Goal: Task Accomplishment & Management: Complete application form

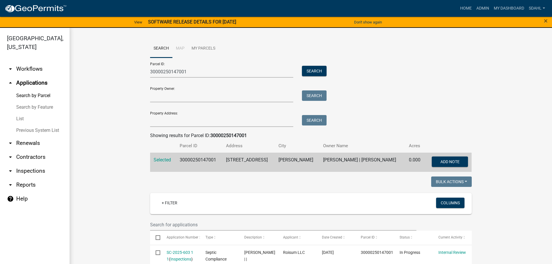
click at [31, 68] on link "arrow_drop_down Workflows" at bounding box center [35, 69] width 70 height 14
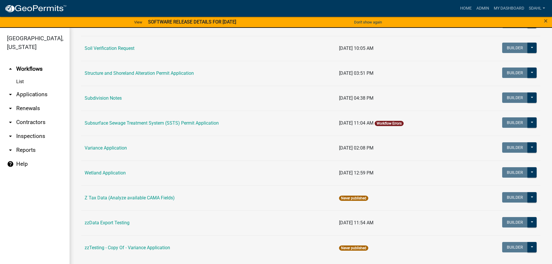
scroll to position [377, 0]
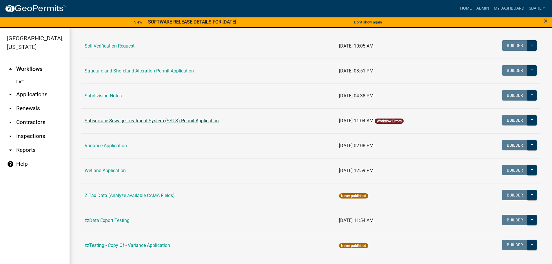
click at [163, 120] on link "Subsurface Sewage Treatment System (SSTS) Permit Application" at bounding box center [152, 121] width 134 height 6
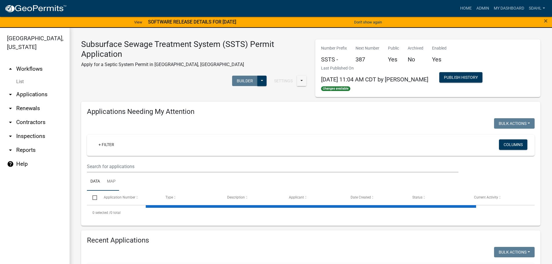
select select "1: 25"
select select "3: 100"
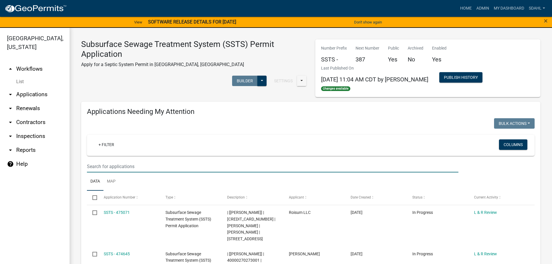
click at [115, 166] on input "text" at bounding box center [273, 167] width 372 height 12
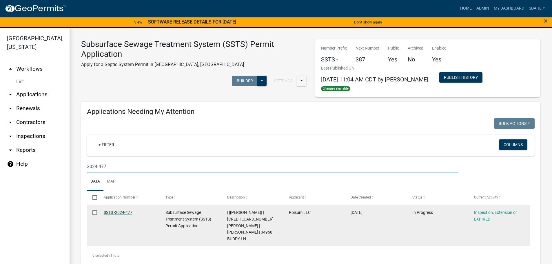
type input "2024-477"
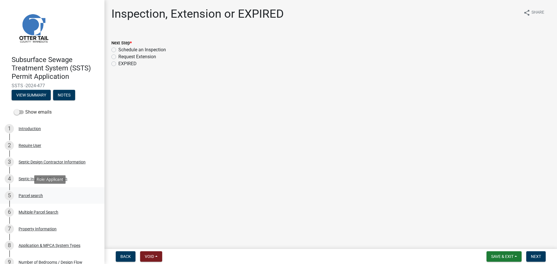
click at [31, 194] on div "Parcel search" at bounding box center [31, 196] width 24 height 4
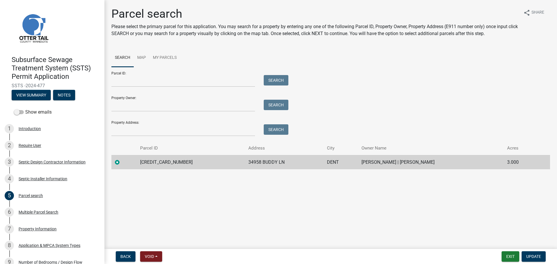
drag, startPoint x: 46, startPoint y: 84, endPoint x: 3, endPoint y: 87, distance: 43.3
click at [3, 87] on header "Subsurface Sewage Treatment System (SSTS) Permit Application SSTS -2024-477 Vie…" at bounding box center [52, 53] width 104 height 106
copy span "SSTS -2024-477"
drag, startPoint x: 143, startPoint y: 160, endPoint x: 337, endPoint y: 163, distance: 194.3
click at [337, 163] on tr "56000350262005 34958 BUDDY LN DENT JEFFREY A JENNE | DENEEN M JENNE 3.000" at bounding box center [330, 162] width 438 height 14
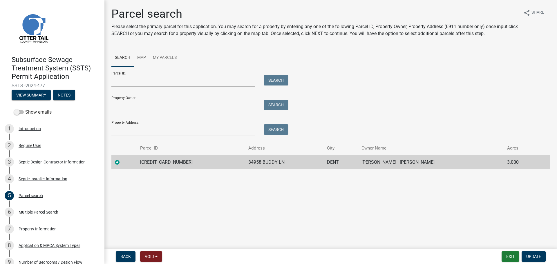
click at [250, 180] on main "Parcel search Please select the primary parcel for this application. You may se…" at bounding box center [330, 123] width 452 height 247
drag, startPoint x: 141, startPoint y: 163, endPoint x: 445, endPoint y: 166, distance: 304.2
click at [445, 166] on tr "56000350262005 34958 BUDDY LN DENT JEFFREY A JENNE | DENEEN M JENNE 3.000" at bounding box center [330, 162] width 438 height 14
copy tr "56000350262005 34958 BUDDY LN DENT JEFFREY A JENNE | DENEEN M JENNE"
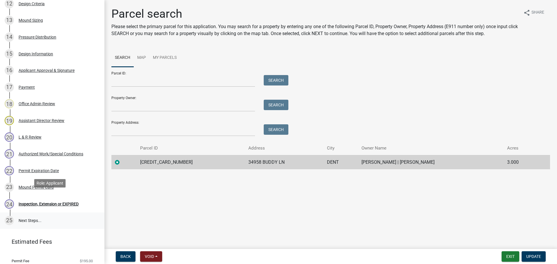
scroll to position [319, 0]
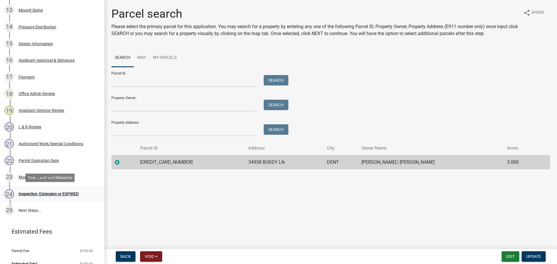
click at [44, 192] on div "Inspection, Extension or EXPIRED" at bounding box center [49, 194] width 60 height 4
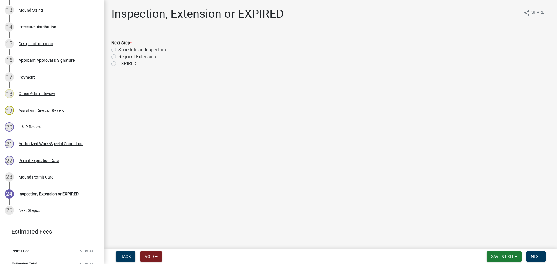
click at [145, 48] on label "Schedule an Inspection" at bounding box center [142, 49] width 48 height 7
click at [122, 48] on input "Schedule an Inspection" at bounding box center [120, 48] width 4 height 4
radio input "true"
click at [532, 256] on span "Next" at bounding box center [536, 256] width 10 height 5
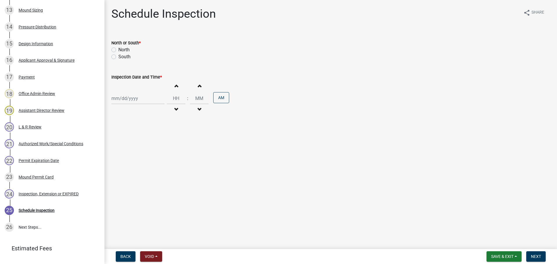
scroll to position [335, 0]
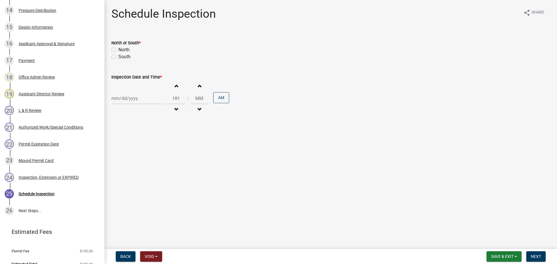
click at [124, 50] on label "North" at bounding box center [123, 49] width 11 height 7
click at [122, 50] on input "North" at bounding box center [120, 48] width 4 height 4
radio input "true"
select select "9"
select select "2025"
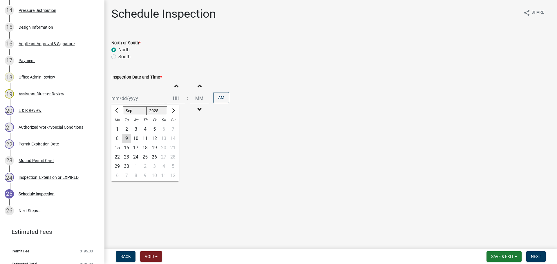
click at [135, 101] on div "Jan Feb Mar Apr May Jun Jul Aug Sep Oct Nov Dec 1525 1526 1527 1528 1529 1530 1…" at bounding box center [137, 98] width 53 height 12
click at [132, 138] on div "10" at bounding box center [135, 138] width 9 height 9
type input "09/10/2025"
click at [175, 86] on span "button" at bounding box center [176, 86] width 3 height 5
type input "01"
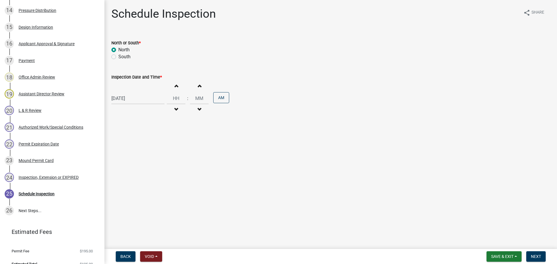
type input "00"
click at [175, 86] on span "button" at bounding box center [176, 86] width 3 height 5
type input "02"
click at [216, 97] on button "AM" at bounding box center [221, 97] width 16 height 11
click at [533, 255] on span "Next" at bounding box center [536, 256] width 10 height 5
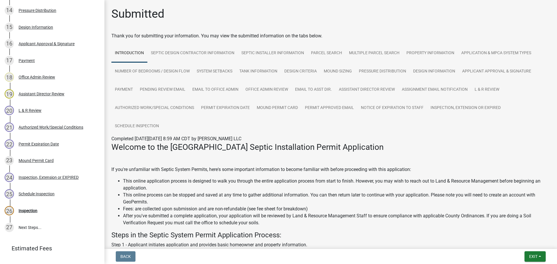
scroll to position [352, 0]
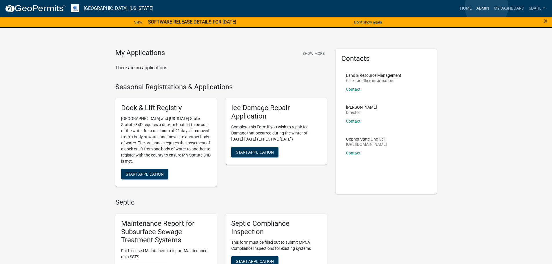
click at [487, 7] on link "Admin" at bounding box center [482, 8] width 17 height 11
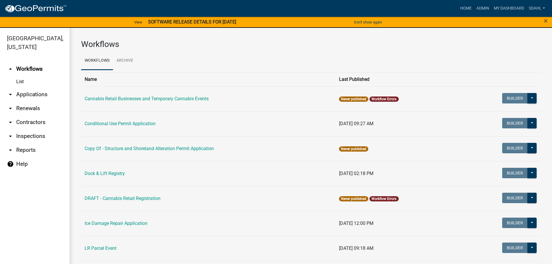
click at [27, 93] on link "arrow_drop_down Applications" at bounding box center [35, 95] width 70 height 14
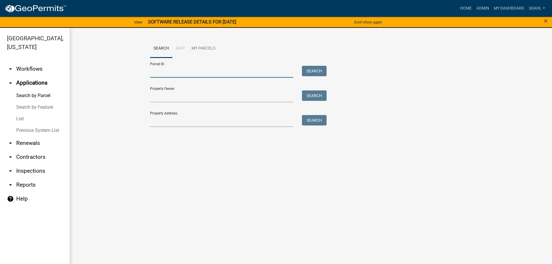
click at [171, 72] on input "Parcel ID:" at bounding box center [222, 72] width 144 height 12
paste input "46000070044006"
type input "46000070044006"
click at [321, 67] on button "Search" at bounding box center [314, 71] width 25 height 10
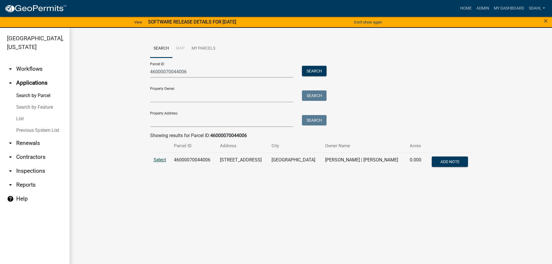
click at [160, 159] on span "Select" at bounding box center [160, 160] width 12 height 6
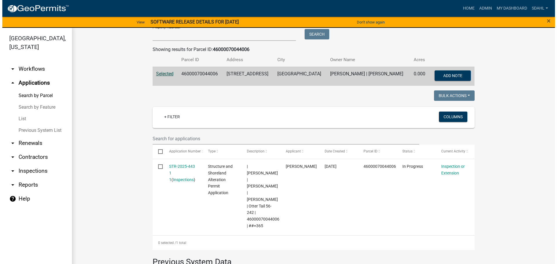
scroll to position [116, 0]
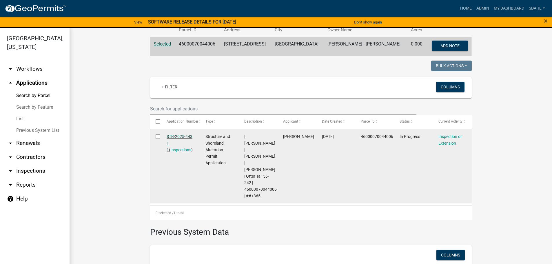
click at [182, 137] on link "STR-2025-443 1 1" at bounding box center [180, 143] width 26 height 18
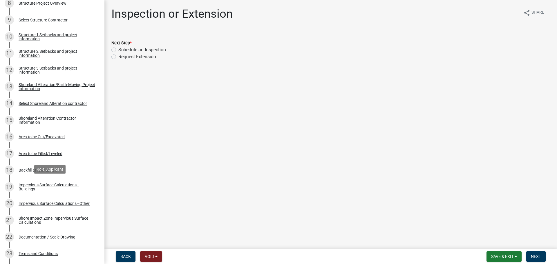
scroll to position [261, 0]
